Goal: Task Accomplishment & Management: Manage account settings

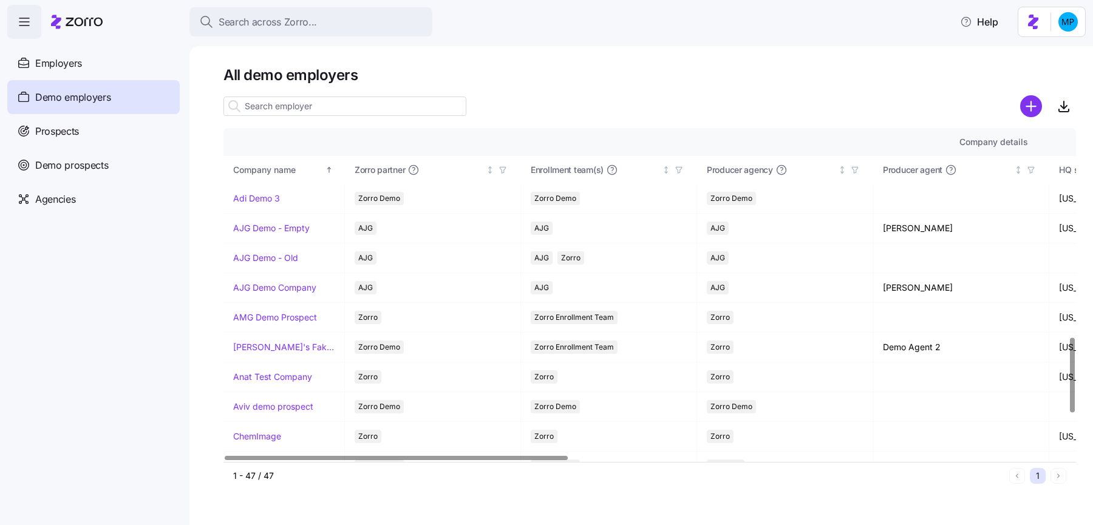
scroll to position [927, 0]
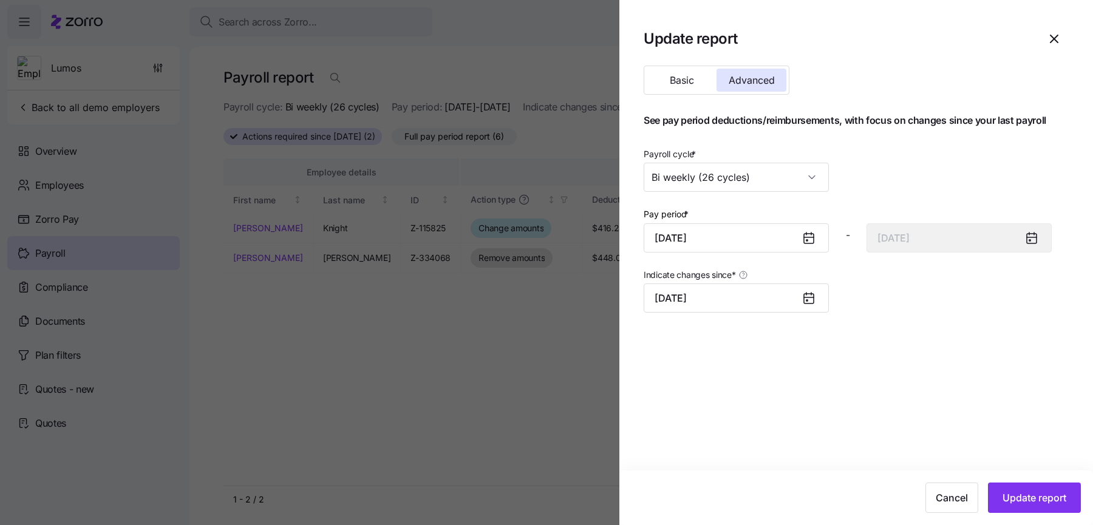
click at [380, 77] on div at bounding box center [546, 262] width 1093 height 525
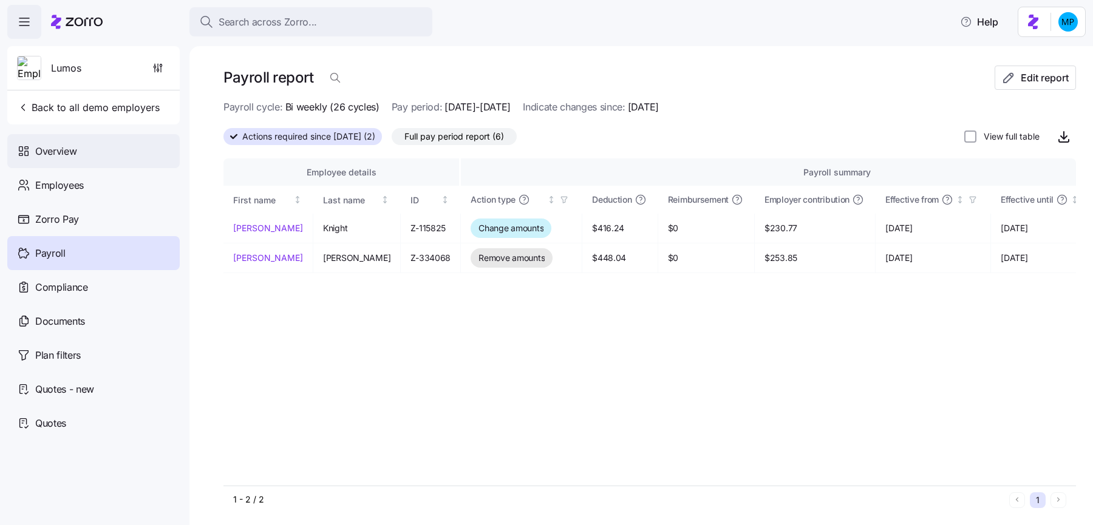
click at [50, 163] on div "Overview" at bounding box center [93, 151] width 172 height 34
click at [73, 180] on span "Employees" at bounding box center [59, 185] width 49 height 15
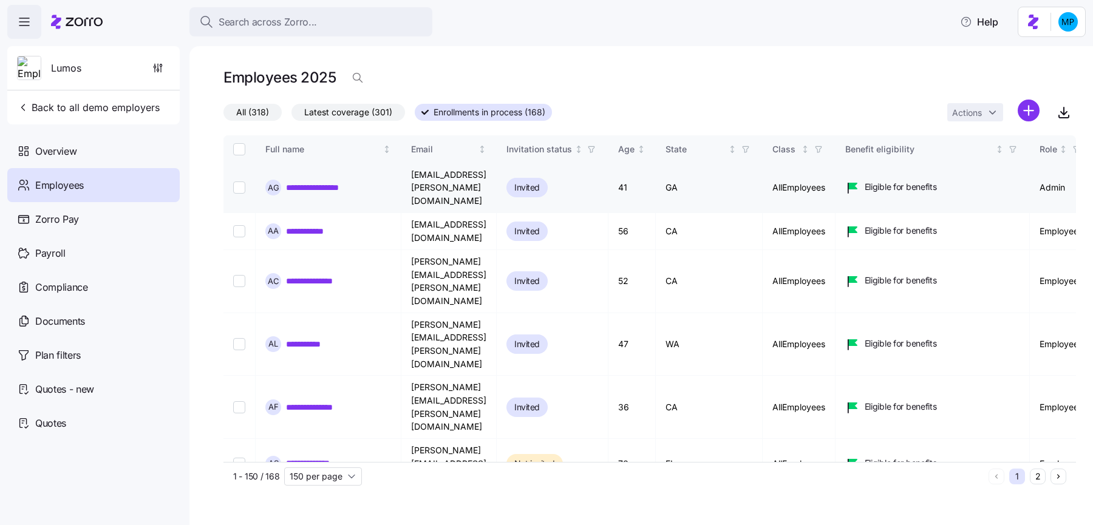
click at [236, 182] on input "Select record 1" at bounding box center [239, 188] width 12 height 12
checkbox input "true"
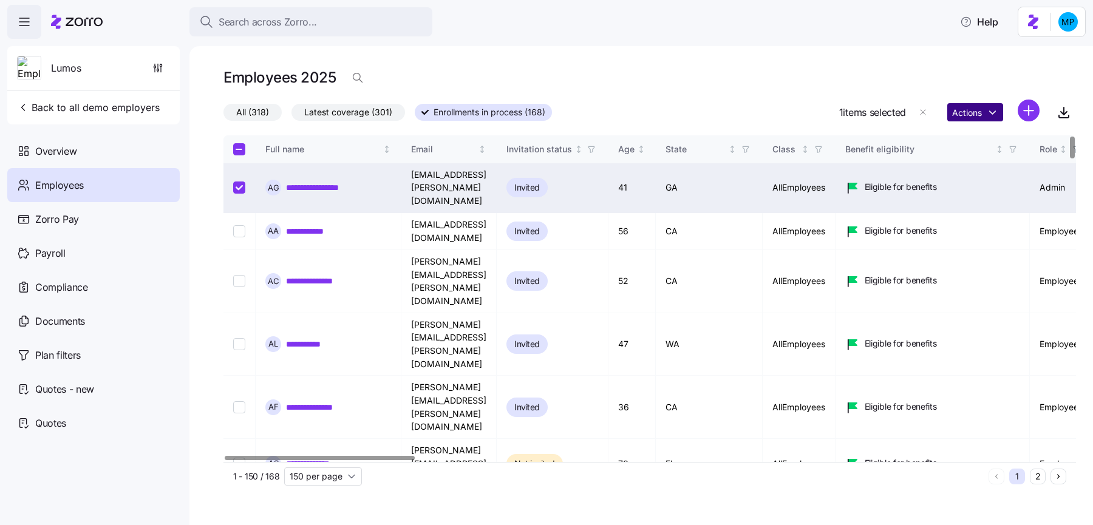
click at [966, 112] on html "**********" at bounding box center [546, 259] width 1093 height 518
